Goal: Information Seeking & Learning: Learn about a topic

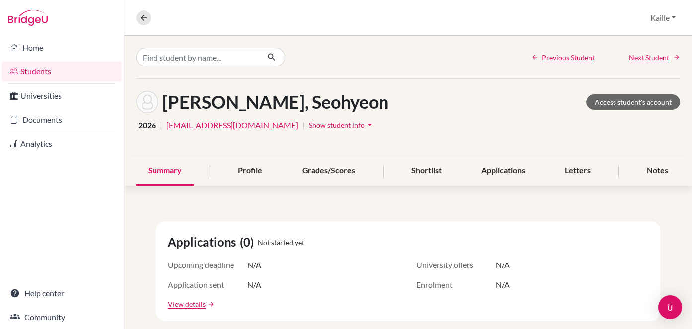
scroll to position [106, 0]
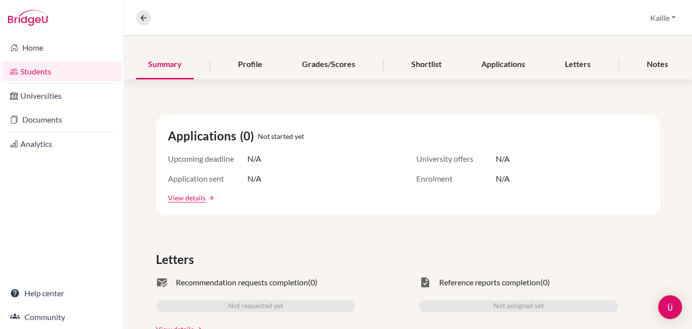
click at [49, 75] on link "Students" at bounding box center [62, 72] width 120 height 20
click at [139, 22] on button at bounding box center [143, 17] width 15 height 15
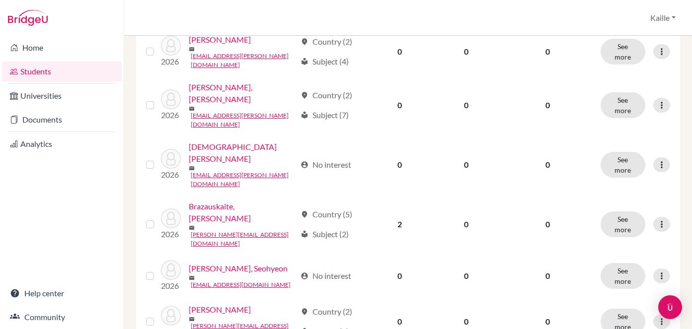
scroll to position [337, 0]
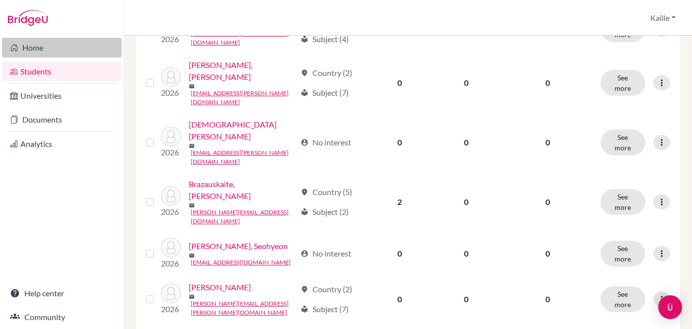
click at [37, 50] on link "Home" at bounding box center [62, 48] width 120 height 20
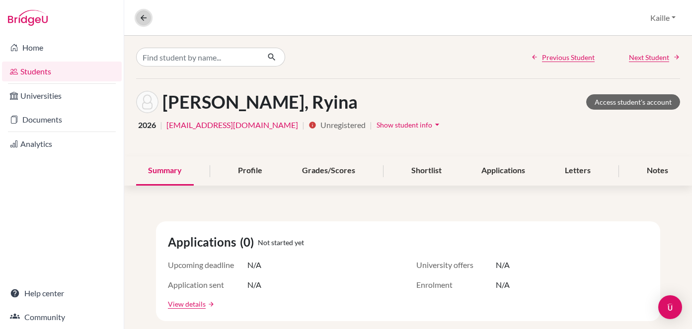
click at [144, 18] on icon at bounding box center [143, 17] width 9 height 9
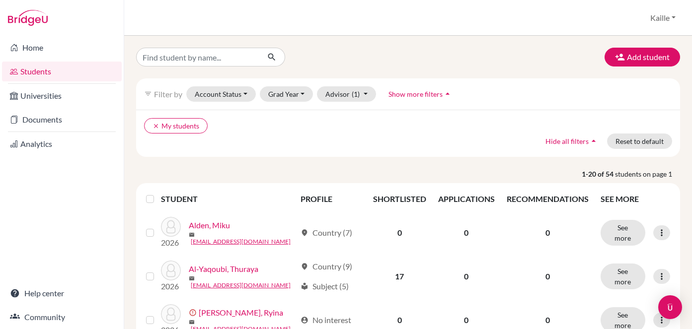
click at [459, 57] on div "Add student" at bounding box center [408, 57] width 559 height 19
click at [253, 61] on input "Find student by name..." at bounding box center [197, 57] width 123 height 19
type input "hope"
click button "submit" at bounding box center [272, 57] width 26 height 19
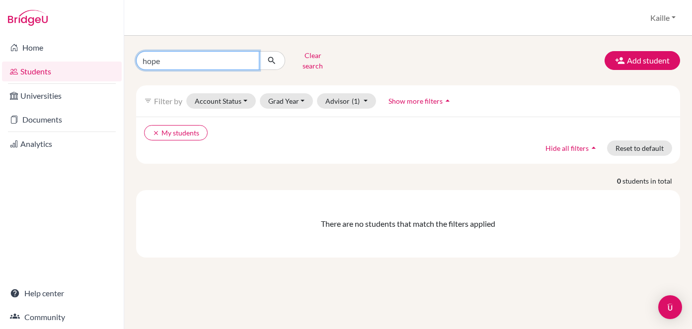
click at [248, 61] on input "hope" at bounding box center [197, 60] width 123 height 19
type input "h"
type input "sage"
click button "submit" at bounding box center [272, 60] width 26 height 19
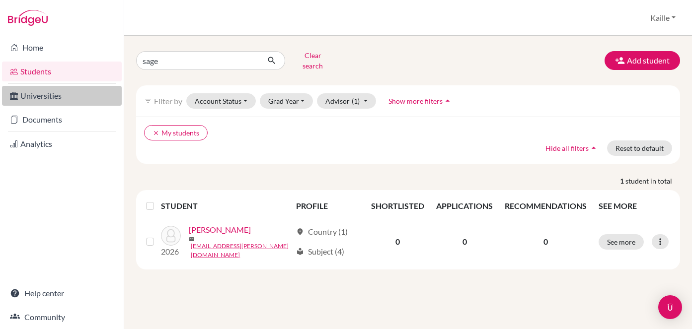
click at [36, 98] on link "Universities" at bounding box center [62, 96] width 120 height 20
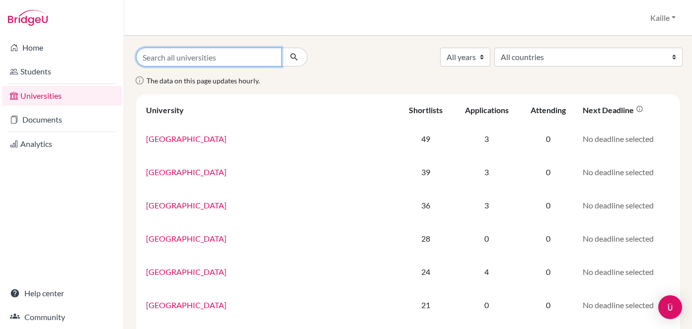
click at [272, 63] on input "Search all universities" at bounding box center [208, 57] width 145 height 19
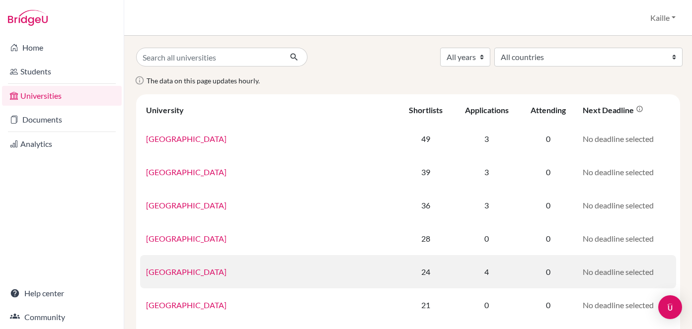
click at [211, 271] on link "University of Toronto" at bounding box center [186, 271] width 80 height 9
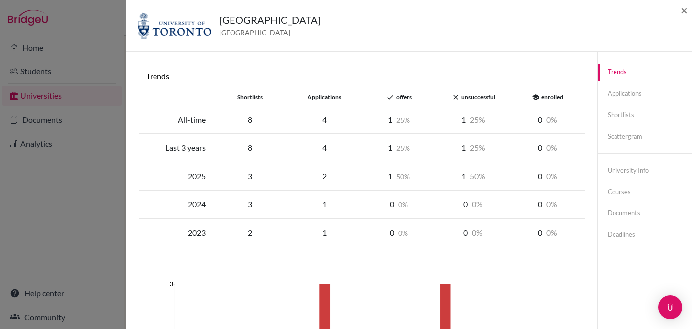
click at [402, 96] on span "offers" at bounding box center [403, 96] width 15 height 7
click at [609, 89] on link "Applications" at bounding box center [644, 93] width 94 height 17
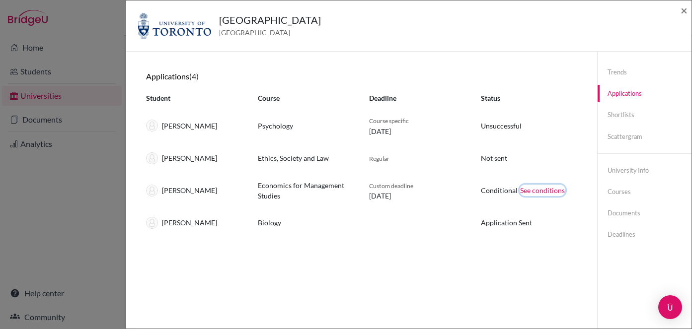
click at [531, 191] on button "See conditions" at bounding box center [542, 190] width 46 height 11
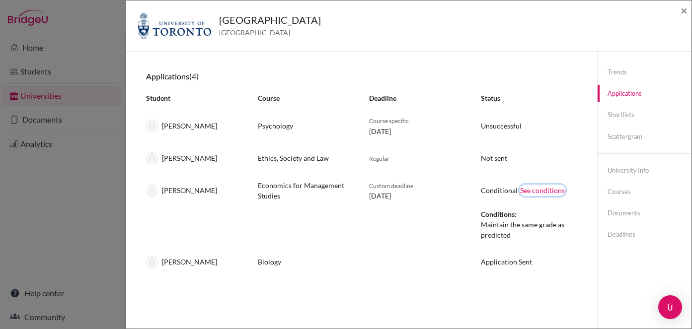
click at [531, 191] on button "See conditions" at bounding box center [542, 190] width 46 height 11
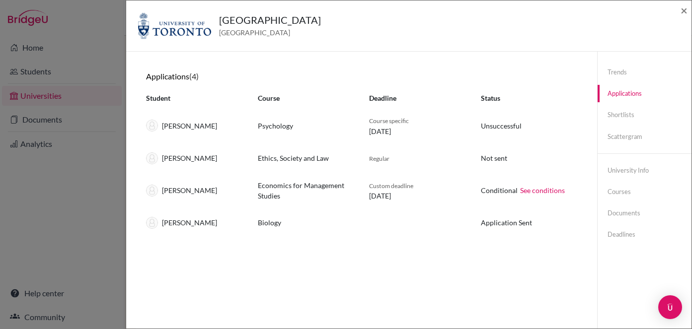
click at [199, 26] on img at bounding box center [174, 25] width 73 height 27
click at [632, 170] on link "University info" at bounding box center [644, 170] width 94 height 17
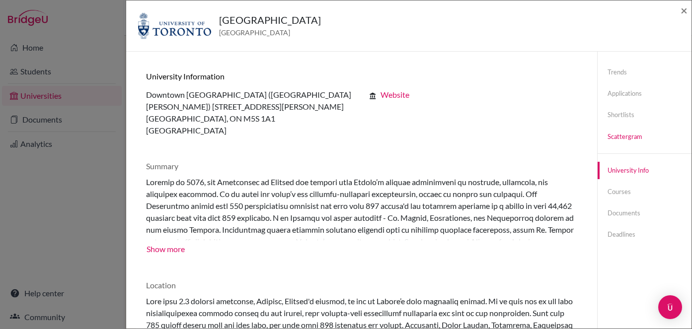
click at [627, 137] on link "Scattergram" at bounding box center [644, 136] width 94 height 17
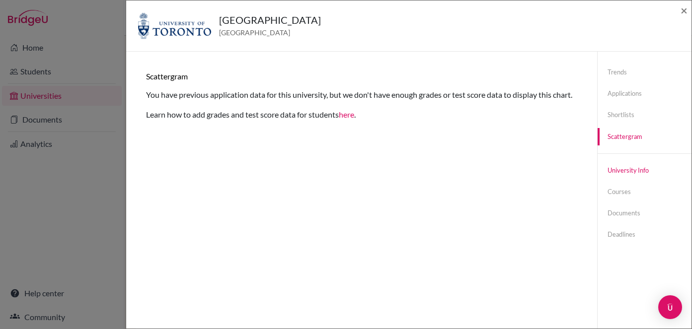
click at [627, 177] on link "University info" at bounding box center [644, 170] width 94 height 17
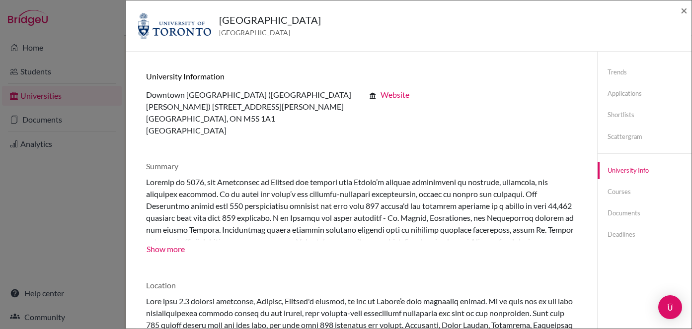
click at [249, 20] on h5 "[GEOGRAPHIC_DATA]" at bounding box center [270, 19] width 102 height 15
click at [99, 44] on div "University of Toronto Canada × Trends shortlists applications done offers close…" at bounding box center [346, 164] width 692 height 329
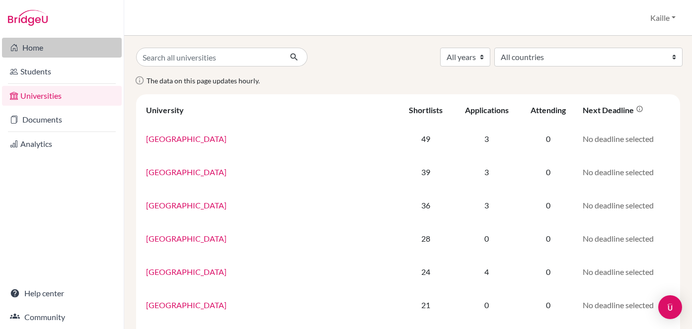
click at [43, 53] on link "Home" at bounding box center [62, 48] width 120 height 20
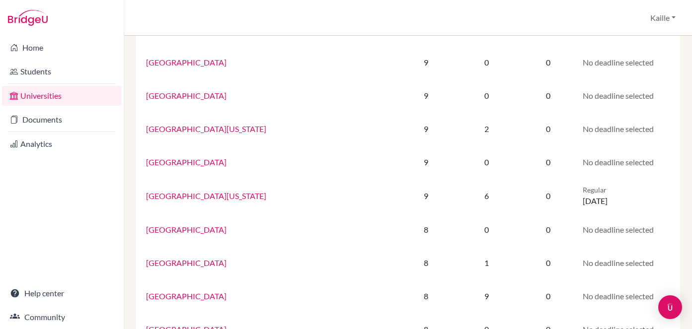
scroll to position [681, 0]
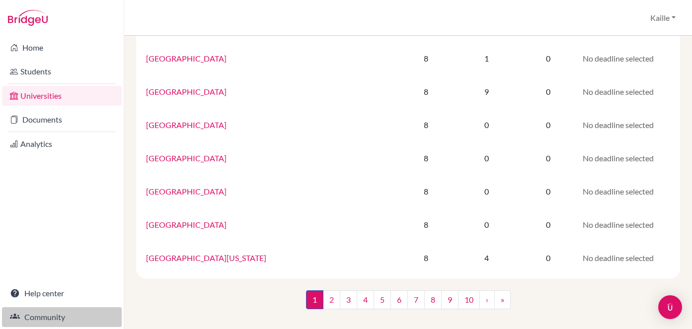
click at [63, 316] on link "Community" at bounding box center [62, 317] width 120 height 20
